Goal: Transaction & Acquisition: Purchase product/service

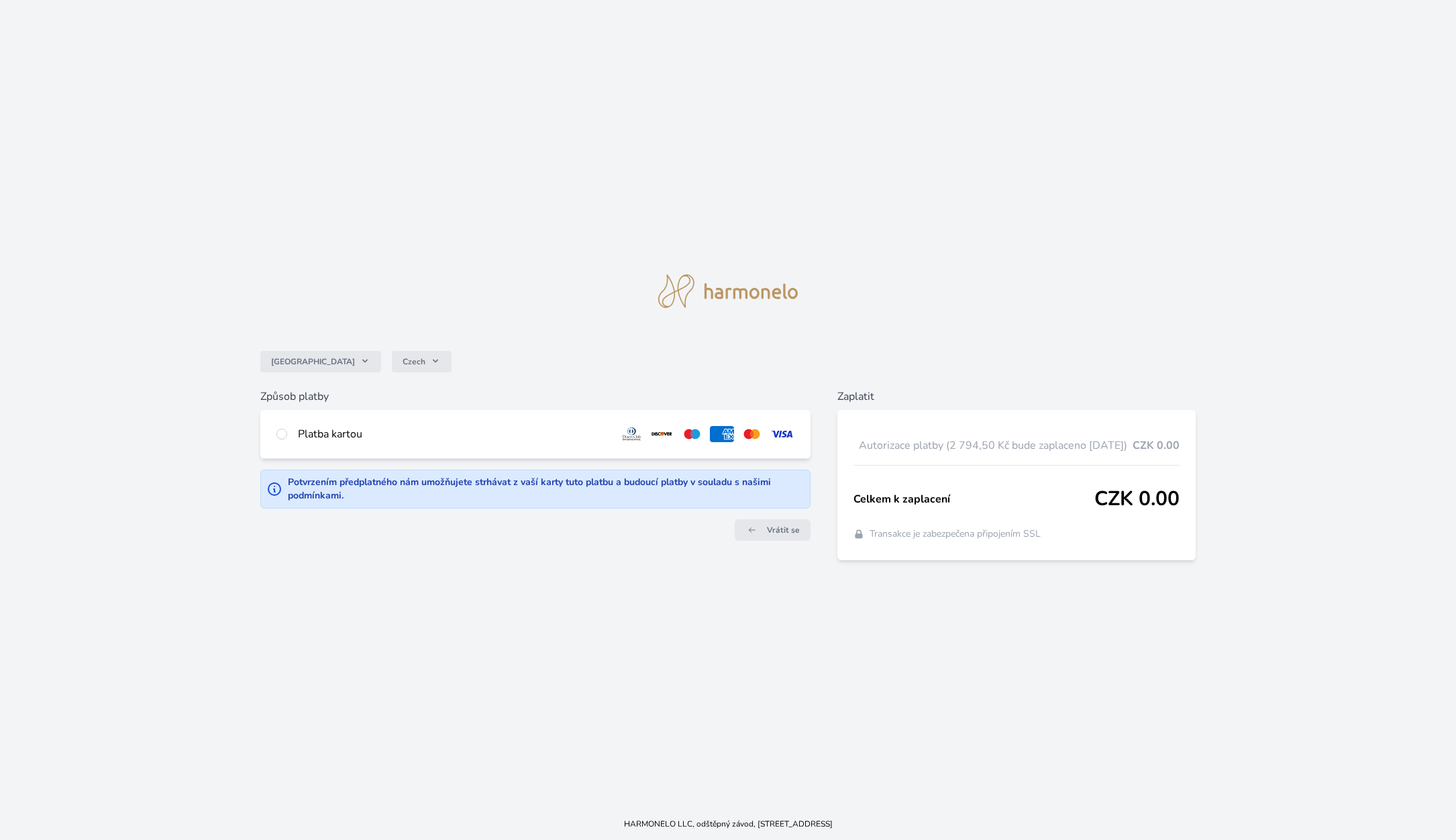
click at [344, 437] on div "Platba kartou" at bounding box center [453, 433] width 310 height 16
radio input "true"
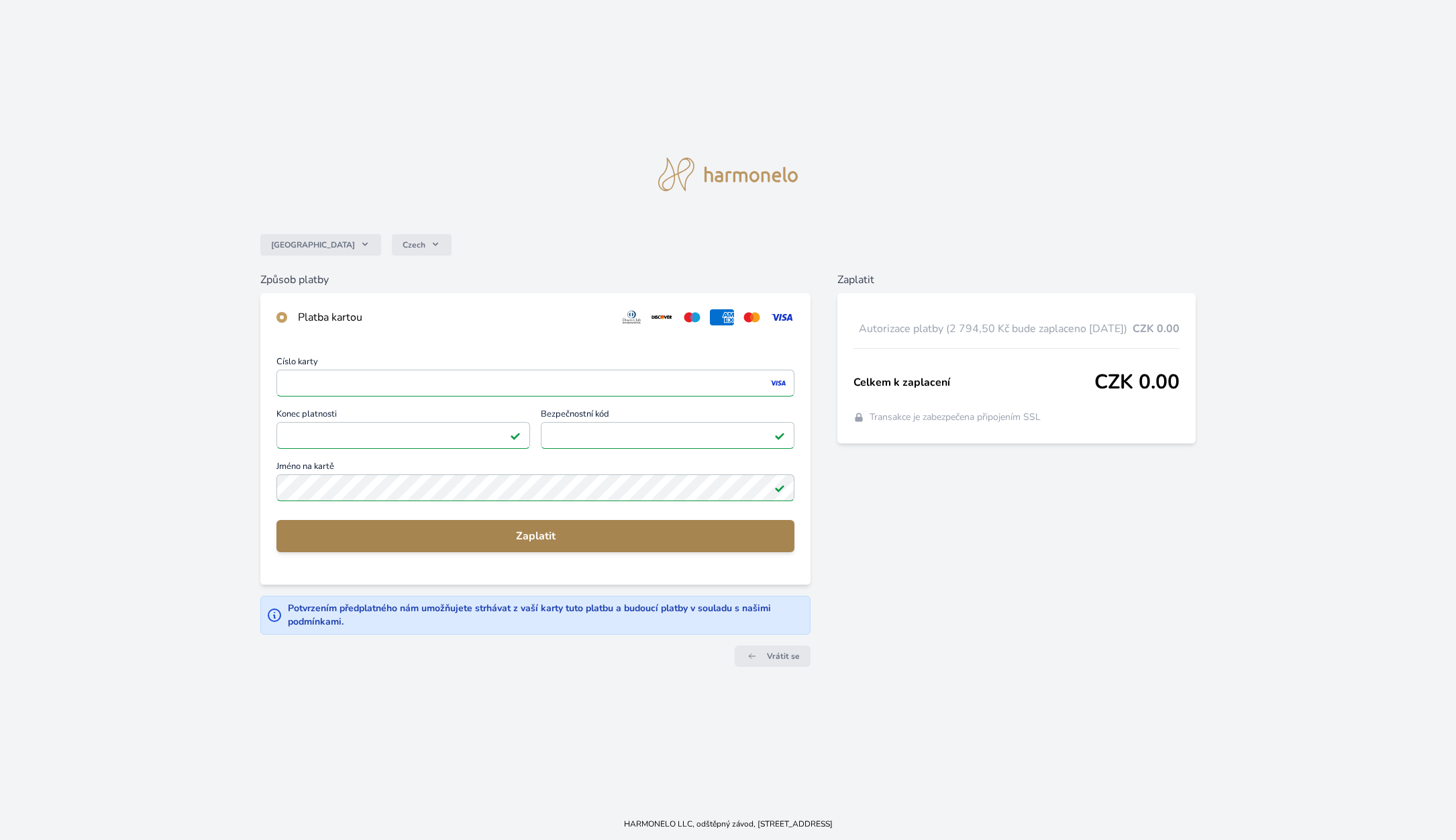
click at [535, 538] on span "Zaplatit" at bounding box center [535, 536] width 497 height 16
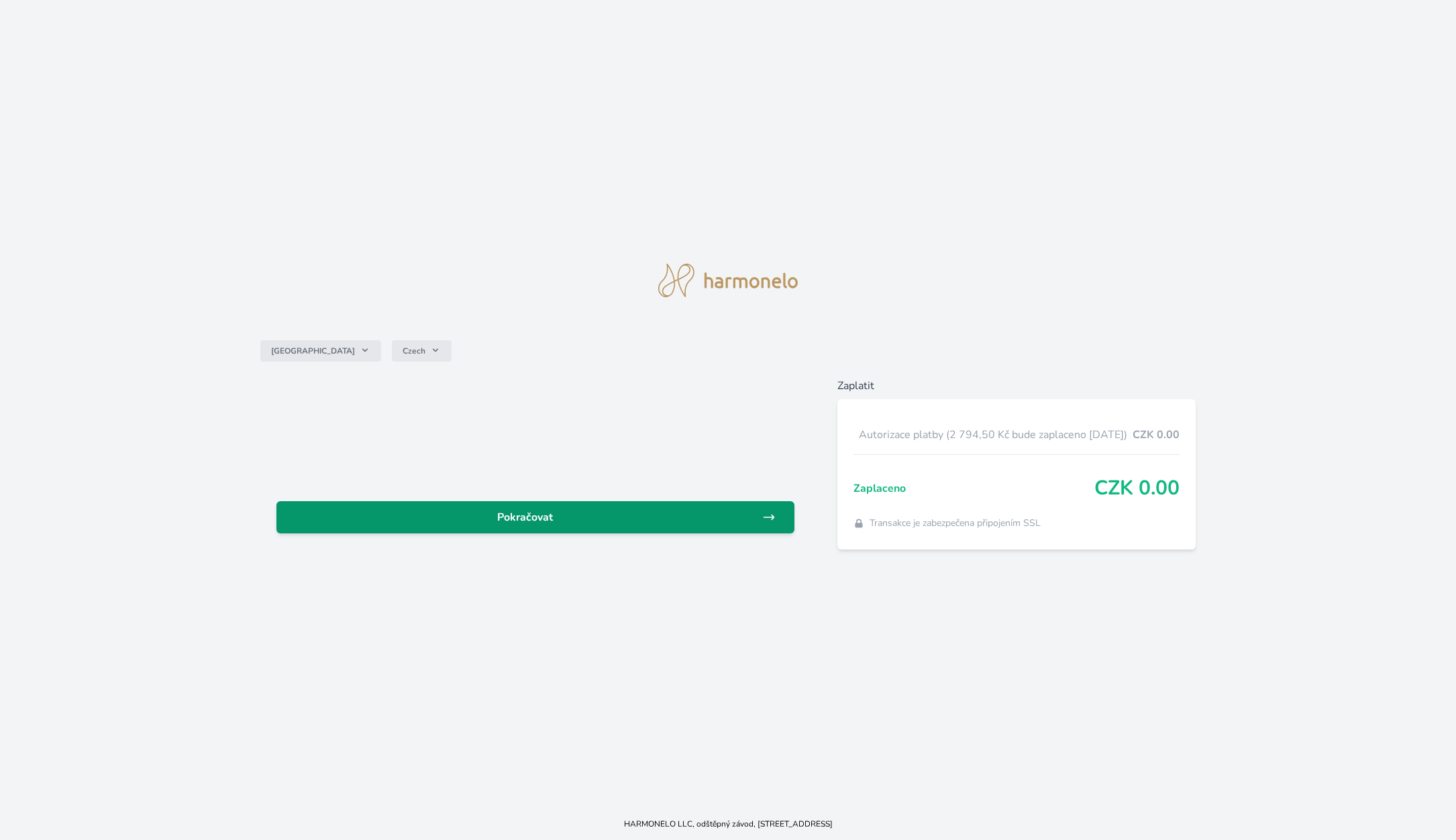
click at [538, 514] on span "Pokračovat" at bounding box center [524, 517] width 476 height 16
